Goal: Task Accomplishment & Management: Manage account settings

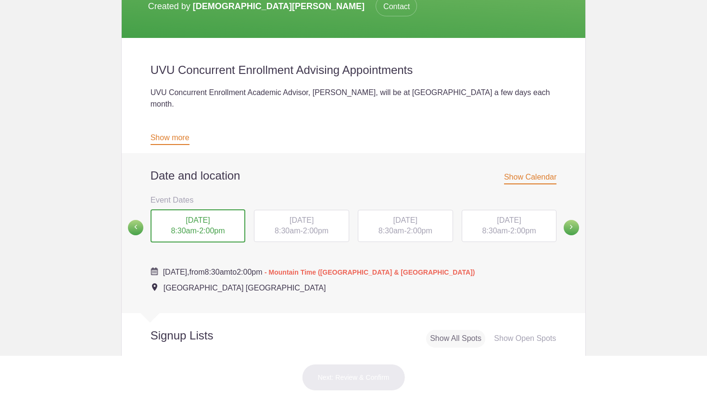
scroll to position [231, 0]
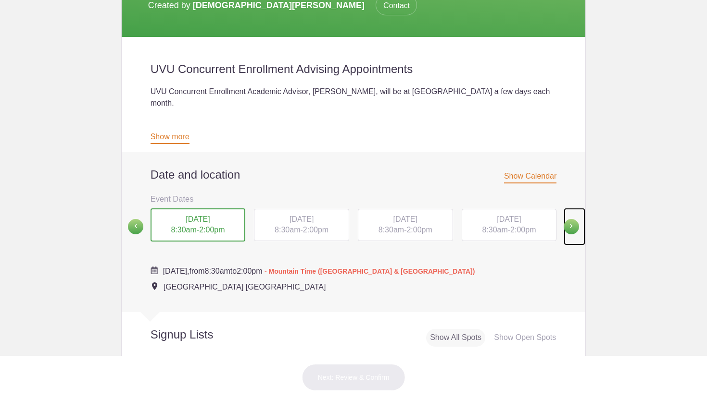
click at [573, 219] on span at bounding box center [570, 226] width 15 height 15
click at [187, 225] on span "8:30am" at bounding box center [183, 229] width 25 height 8
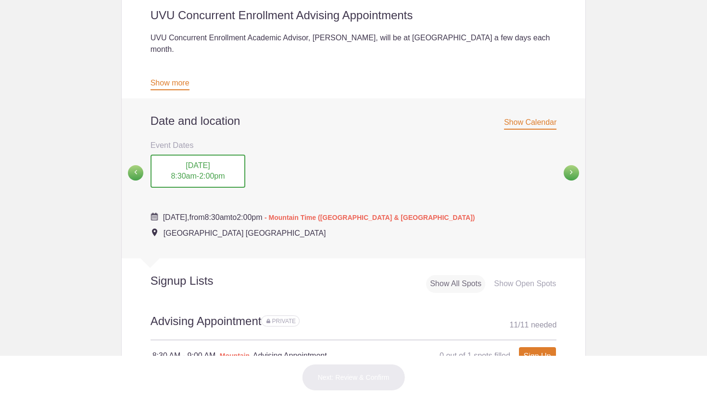
scroll to position [273, 0]
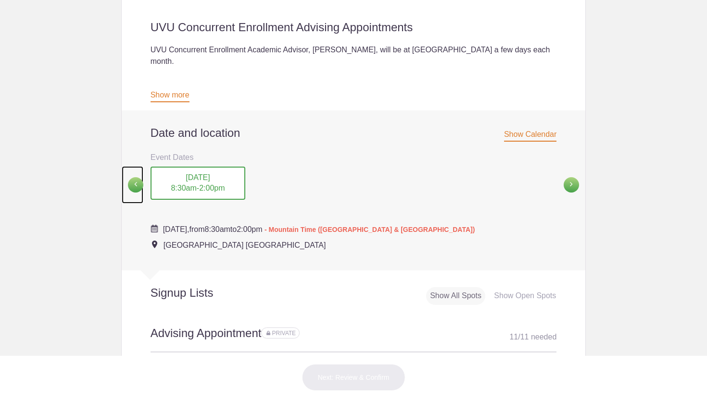
click at [133, 177] on span at bounding box center [135, 184] width 15 height 15
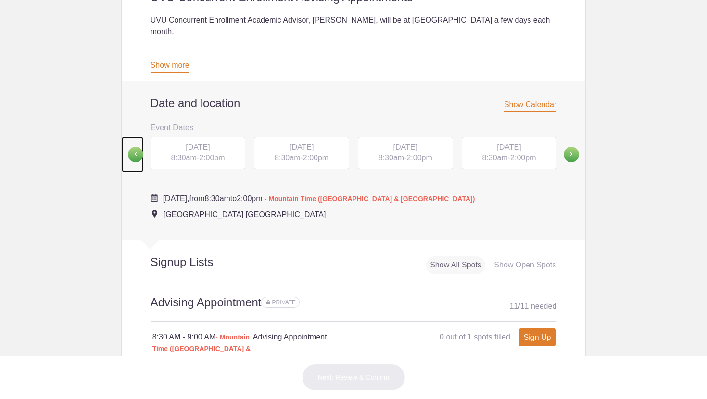
scroll to position [310, 0]
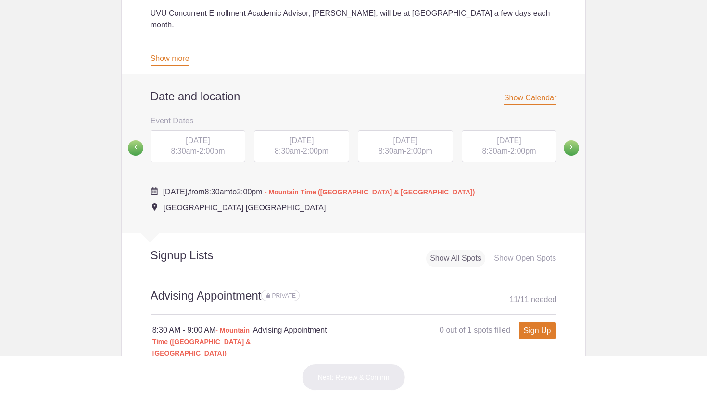
click at [495, 147] on span "8:30am" at bounding box center [494, 151] width 25 height 8
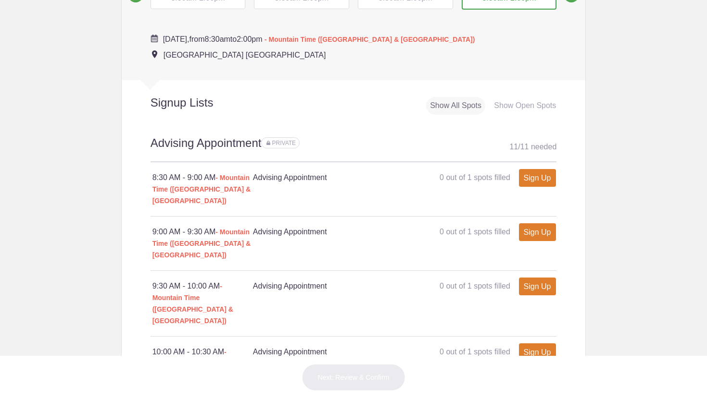
scroll to position [340, 0]
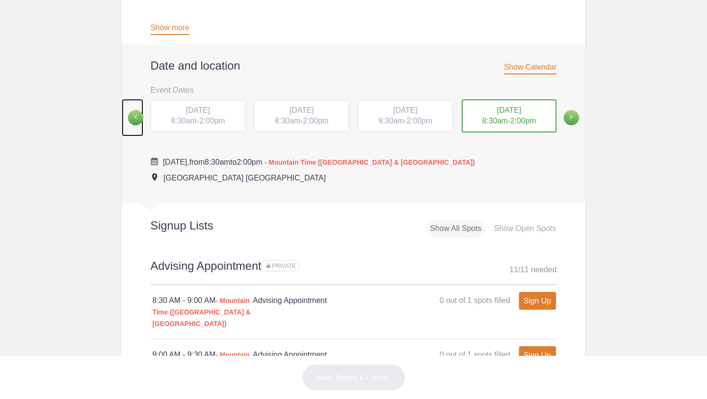
click at [138, 110] on span at bounding box center [135, 117] width 15 height 15
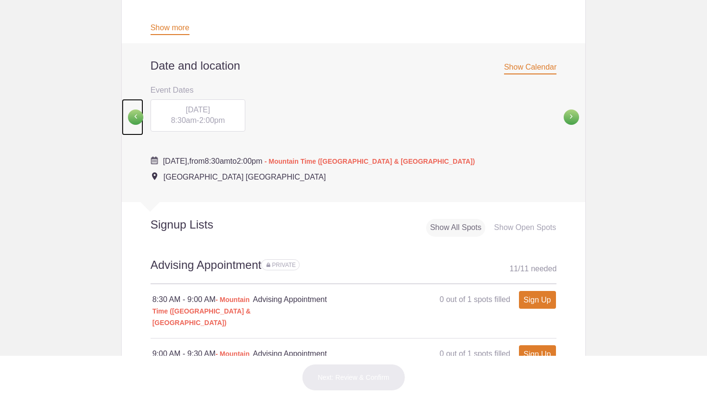
click at [138, 110] on span at bounding box center [135, 117] width 15 height 15
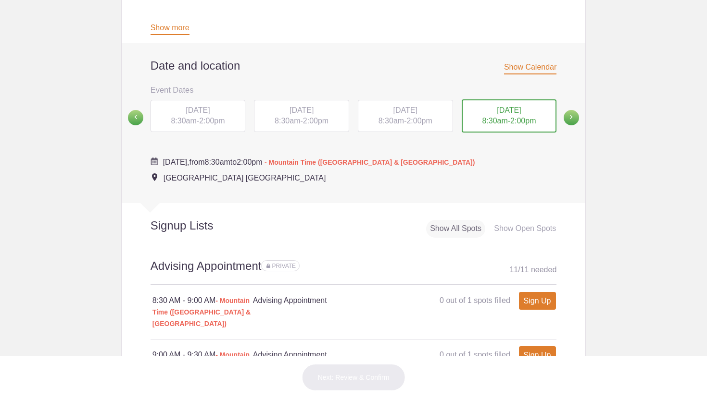
click at [232, 100] on div "[DATE] 8:30am - 2:00pm" at bounding box center [197, 116] width 95 height 33
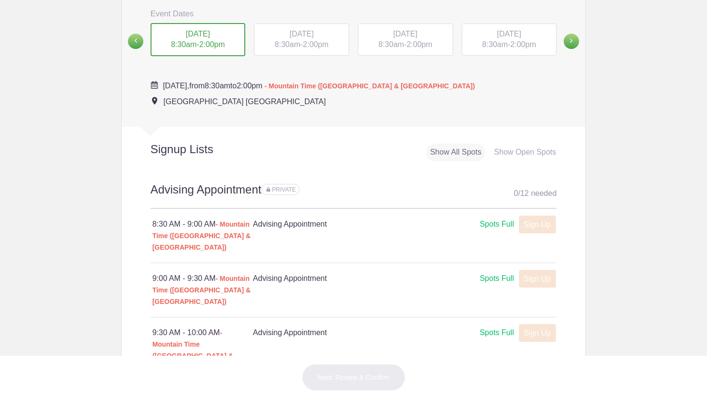
scroll to position [343, 0]
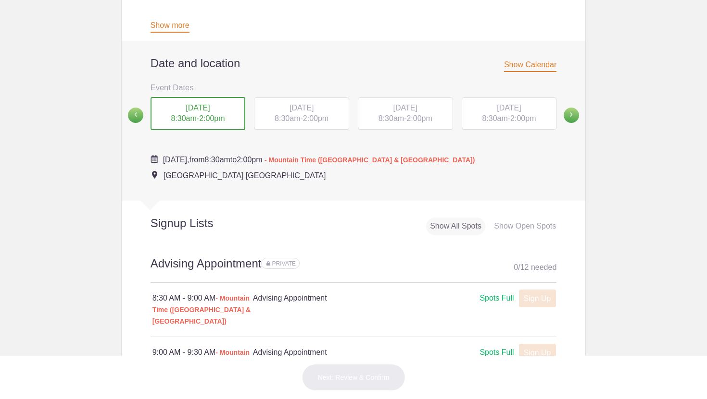
click at [289, 104] on span "[DATE]" at bounding box center [301, 108] width 24 height 8
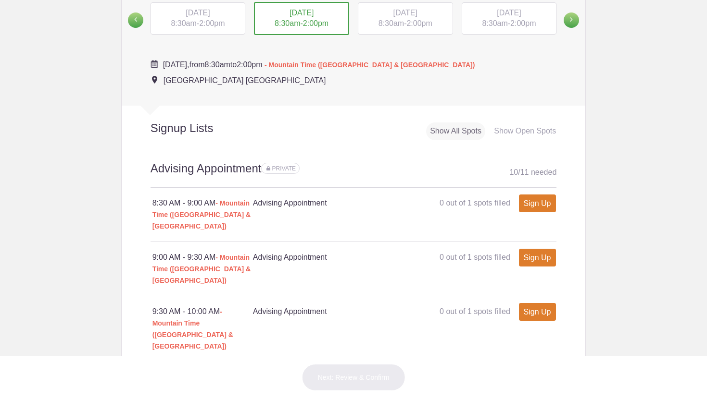
scroll to position [428, 0]
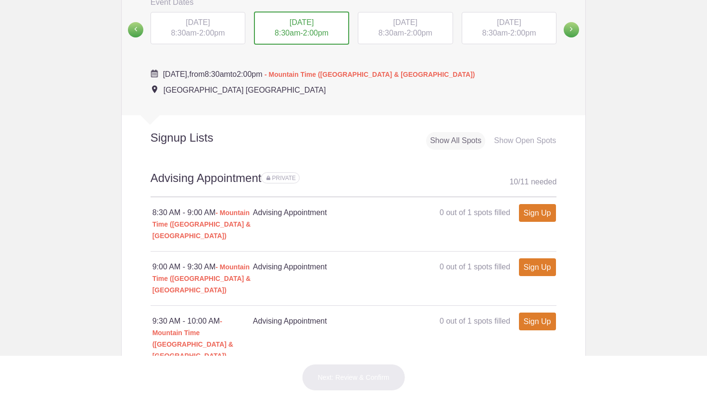
click at [238, 209] on span "- Mountain Time ([GEOGRAPHIC_DATA] & [GEOGRAPHIC_DATA])" at bounding box center [201, 224] width 99 height 31
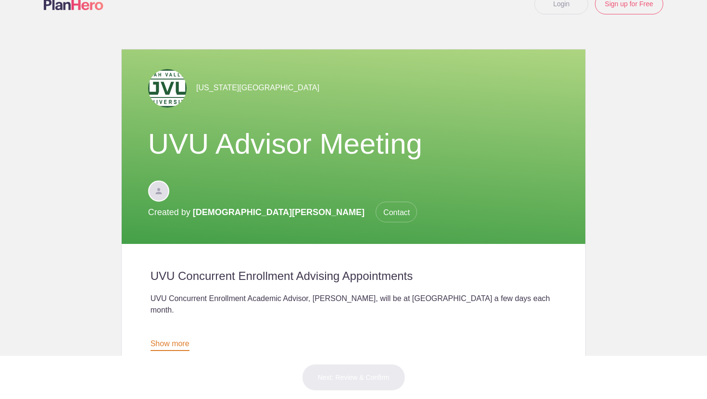
scroll to position [0, 0]
